Goal: Check status: Check status

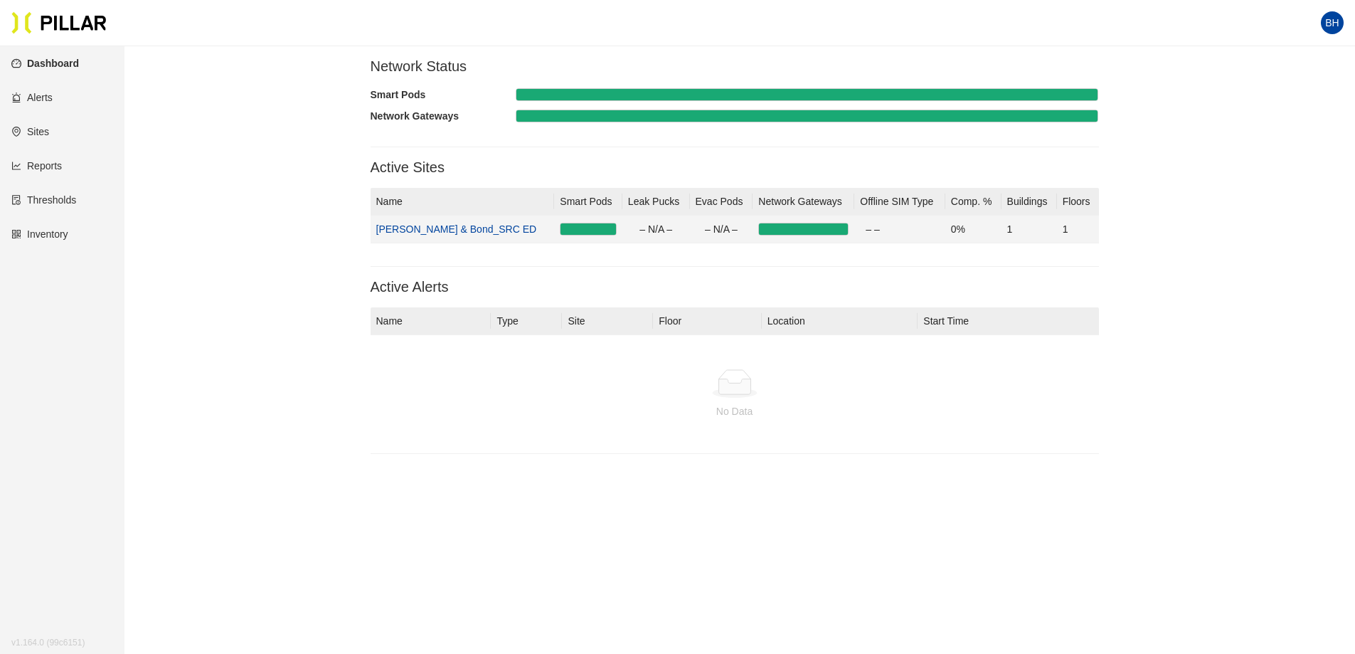
click at [437, 228] on link "[PERSON_NAME] & Bond_SRC ED" at bounding box center [456, 228] width 161 height 11
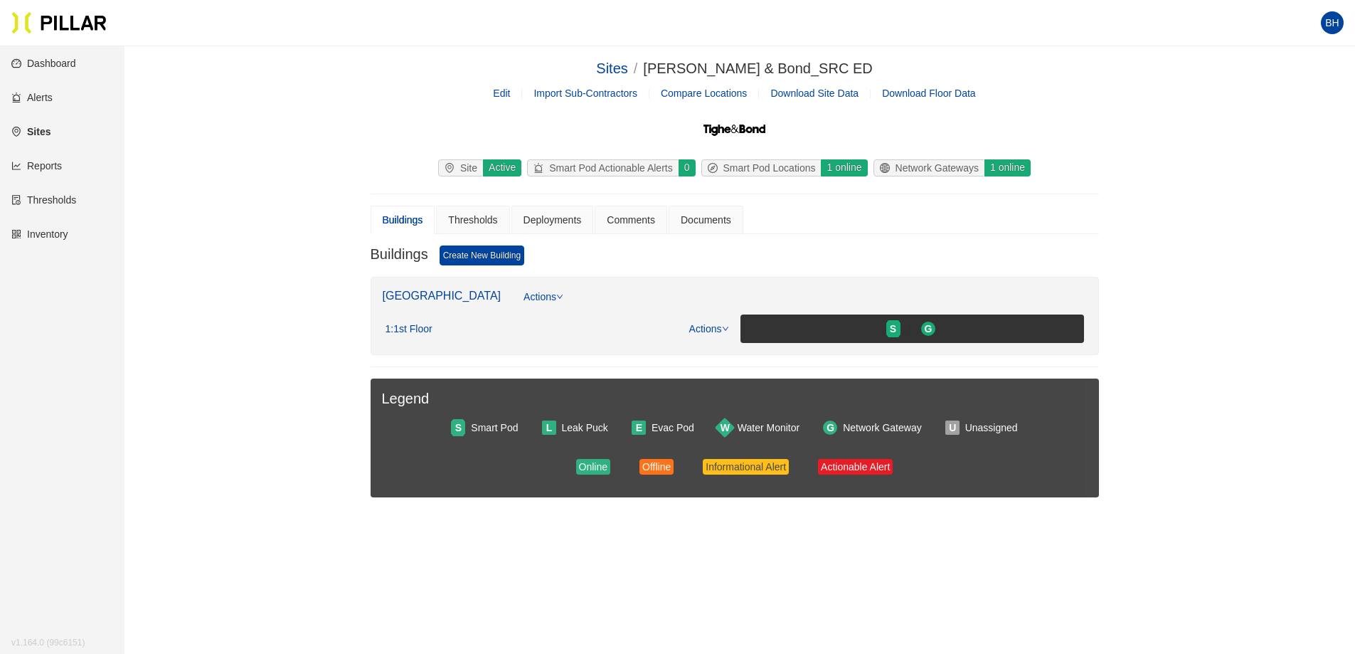
click at [58, 234] on link "Inventory" at bounding box center [39, 233] width 57 height 11
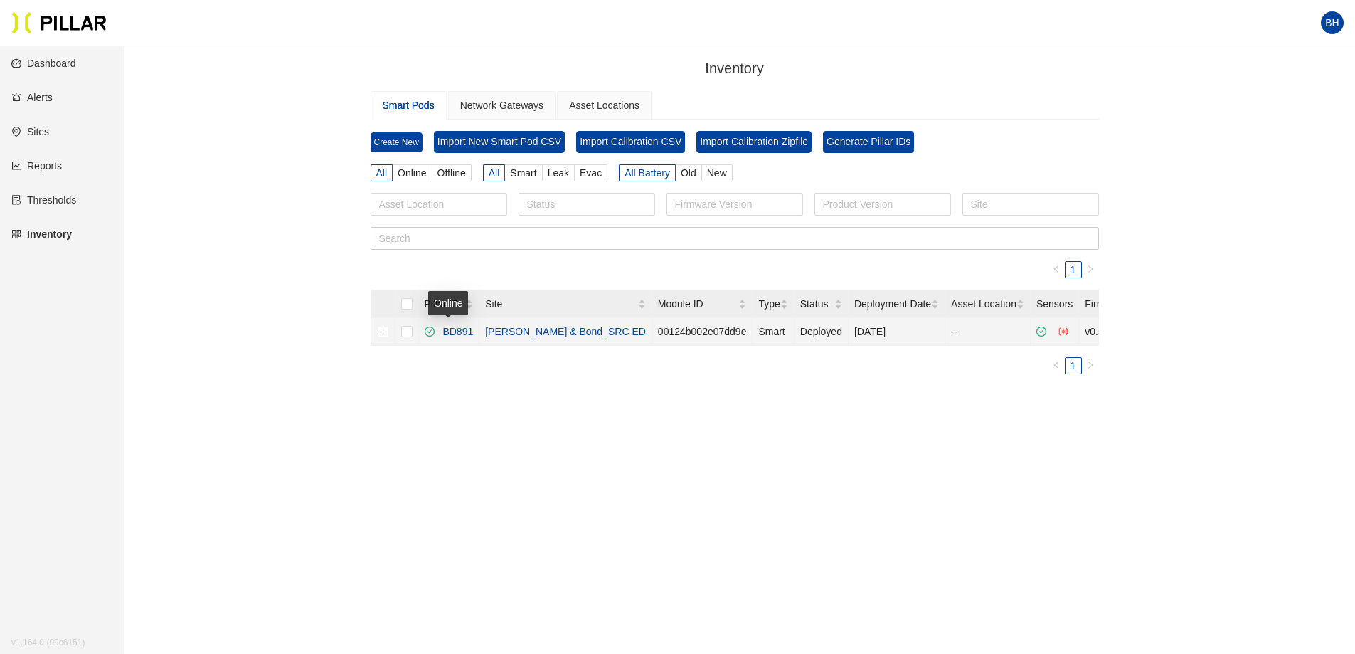
click at [457, 331] on link "BD891" at bounding box center [455, 331] width 36 height 11
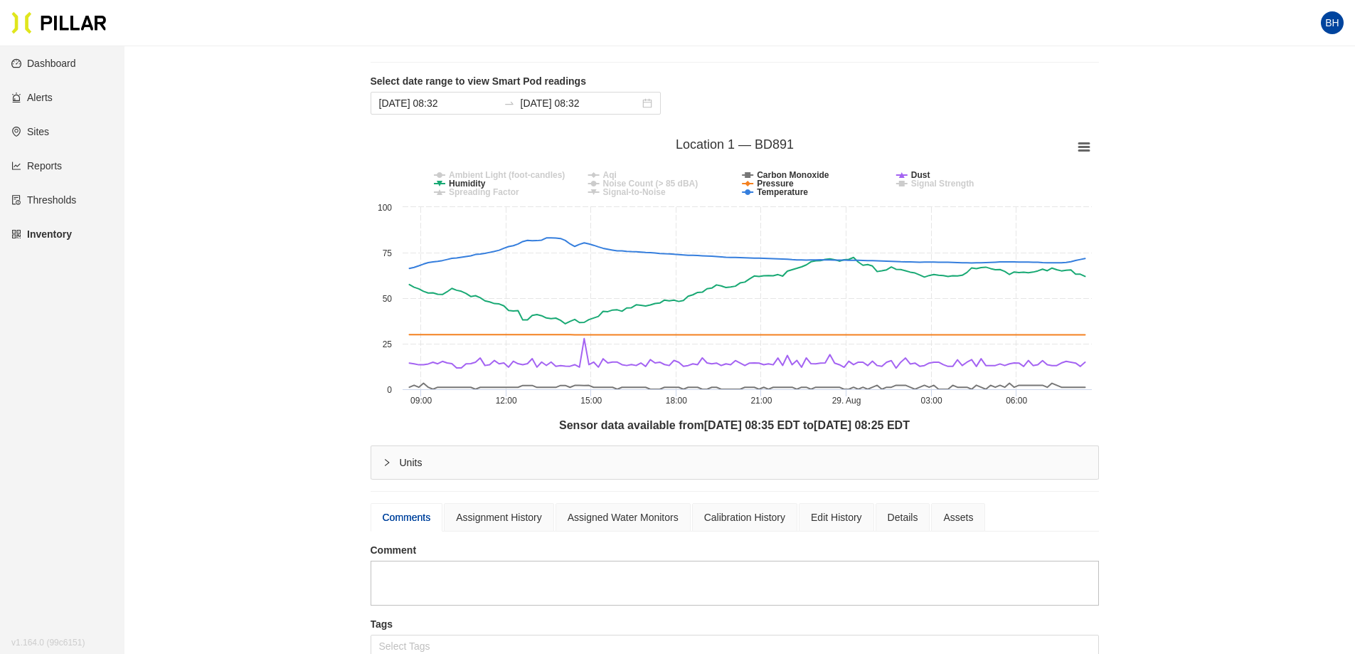
scroll to position [71, 0]
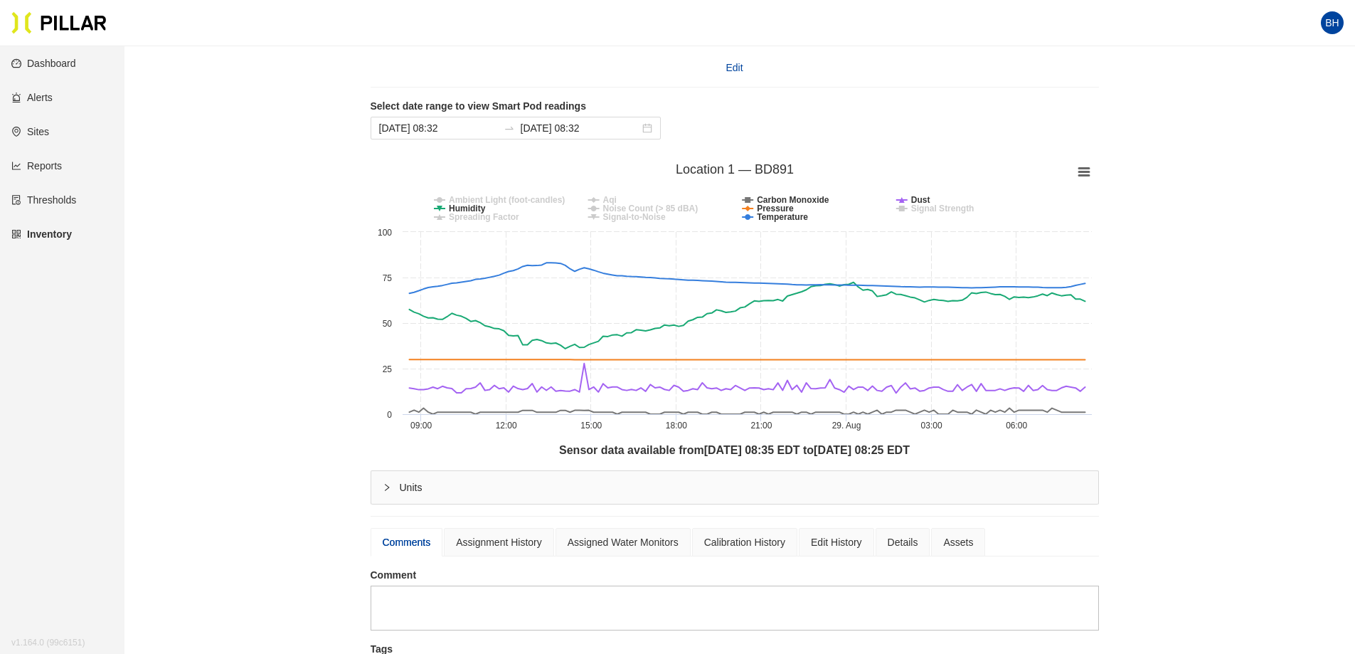
click at [41, 94] on link "Alerts" at bounding box center [31, 97] width 41 height 11
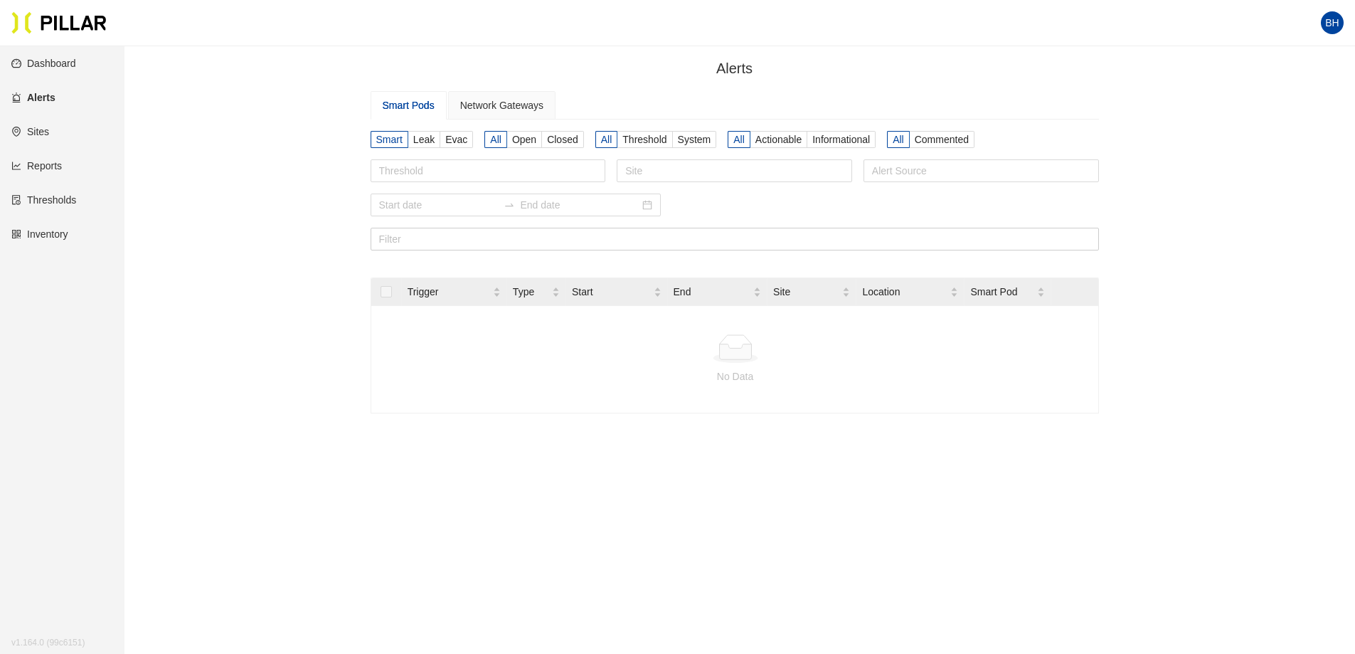
click at [41, 231] on link "Inventory" at bounding box center [39, 233] width 57 height 11
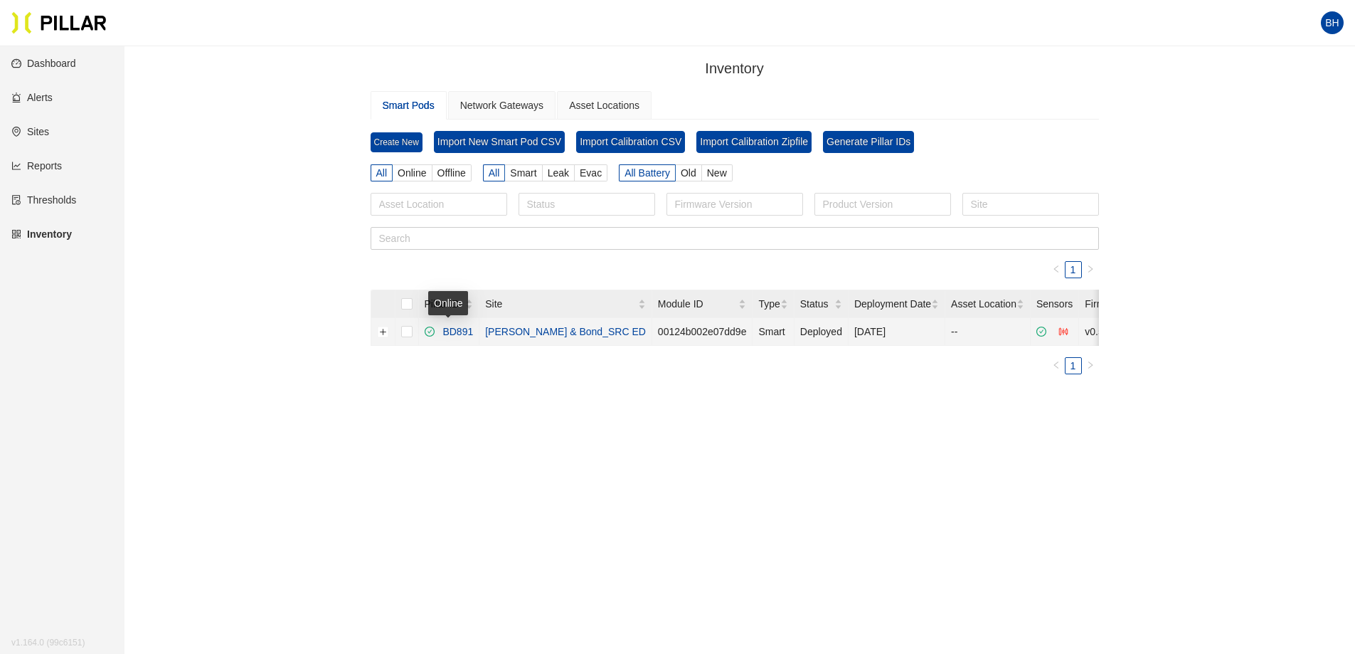
click at [454, 329] on link "BD891" at bounding box center [455, 331] width 36 height 11
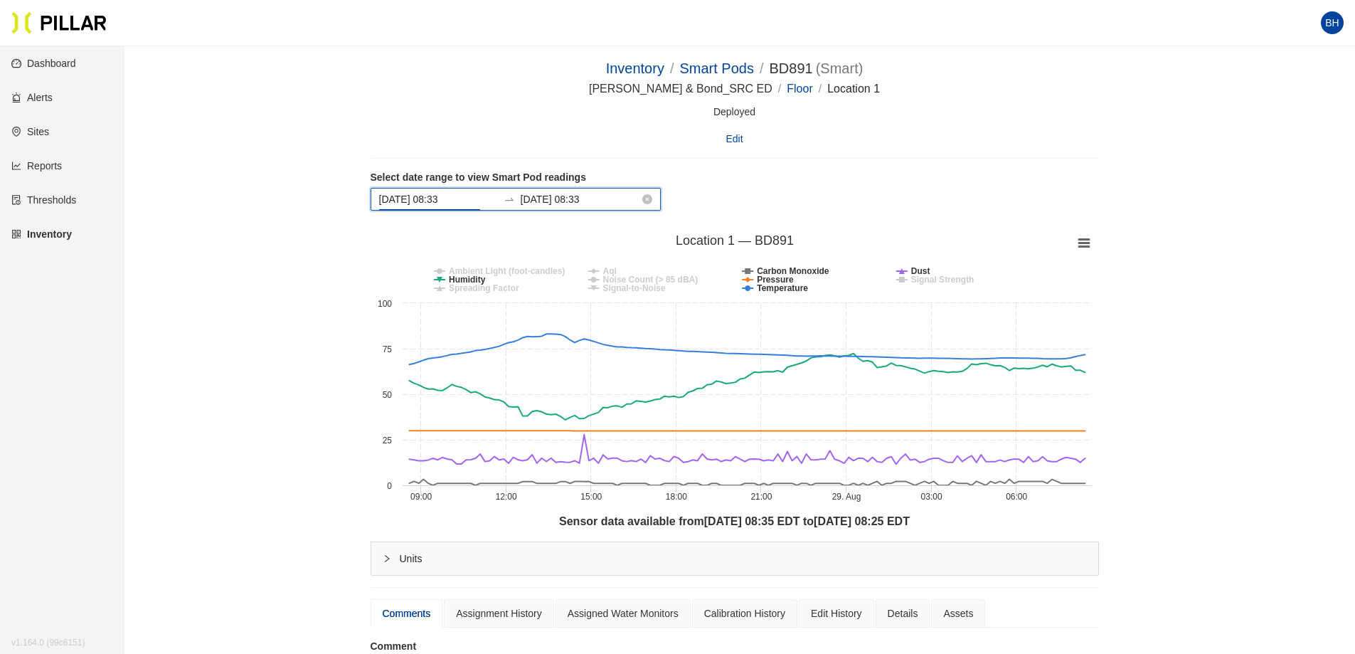
click at [480, 203] on div "[DATE] 08:33 [DATE] 08:33" at bounding box center [516, 199] width 290 height 23
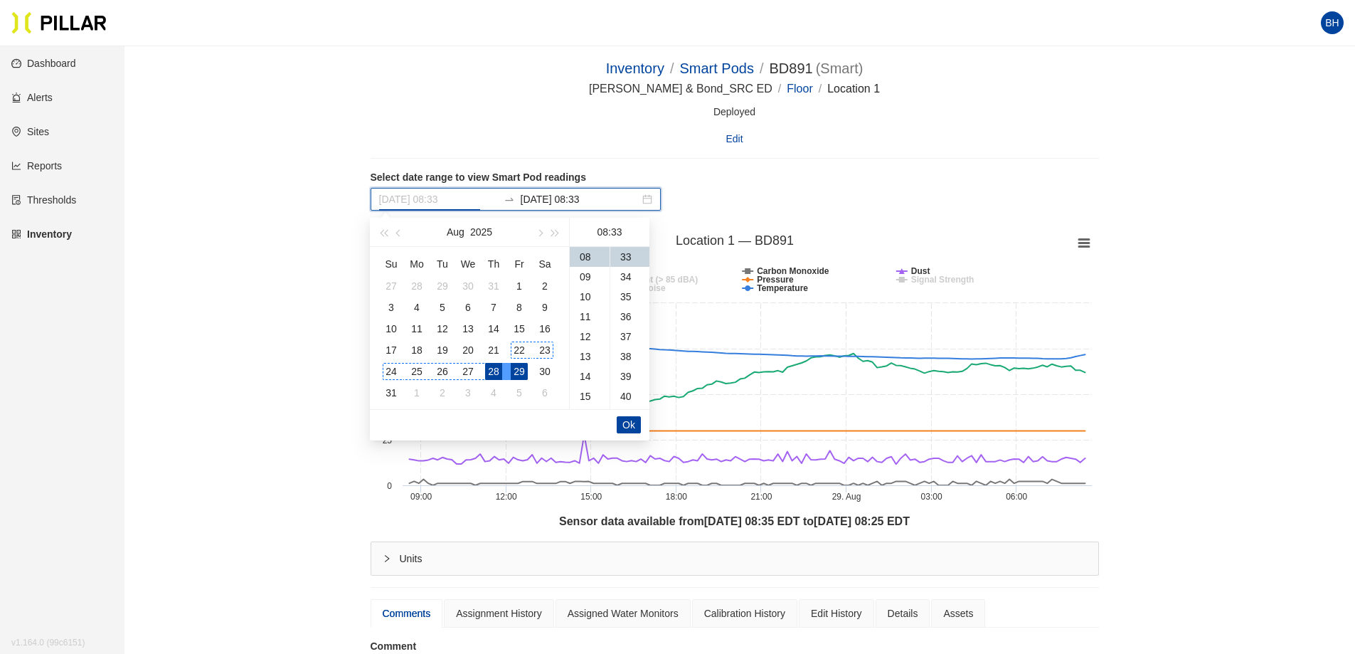
click at [522, 351] on div "22" at bounding box center [519, 349] width 17 height 17
type input "[DATE] 08:33"
click at [634, 423] on span "Ok" at bounding box center [628, 425] width 13 height 16
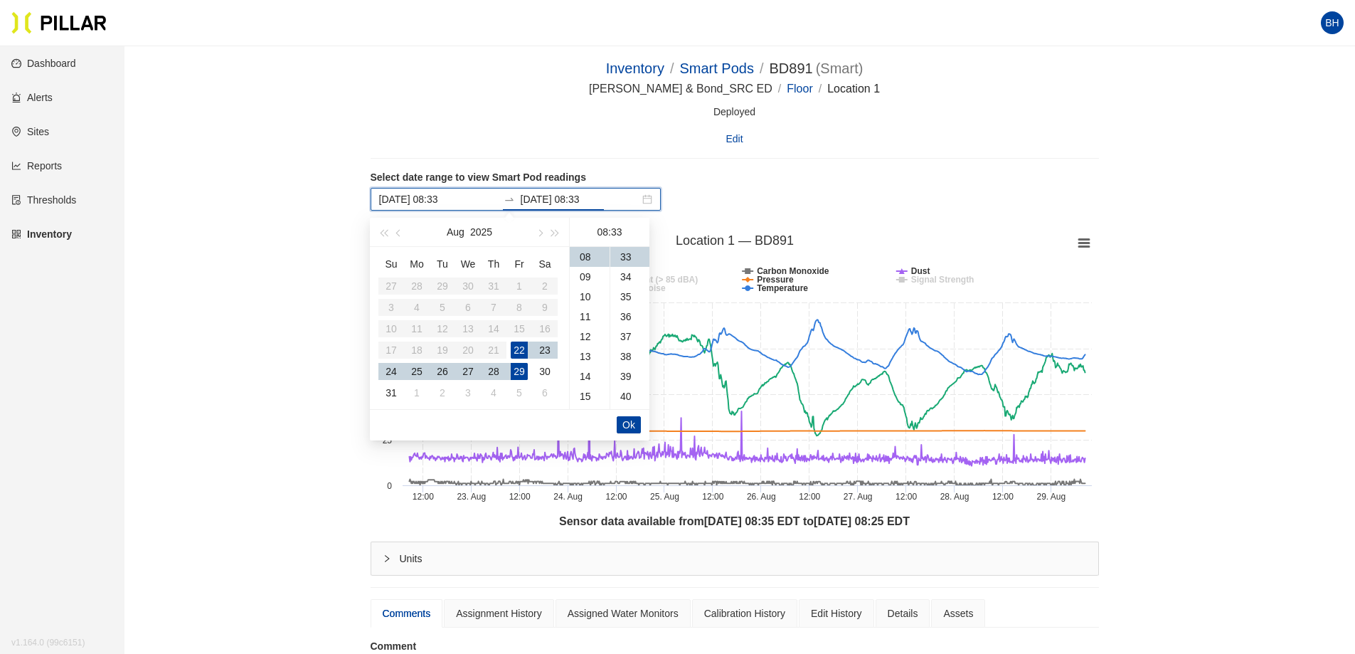
click at [1226, 361] on div "Inventory / Smart Pods / BD891 ( Smart ) / [PERSON_NAME] & Bond_SRC ED / Floor …" at bounding box center [734, 457] width 1150 height 798
